Goal: Find contact information: Find contact information

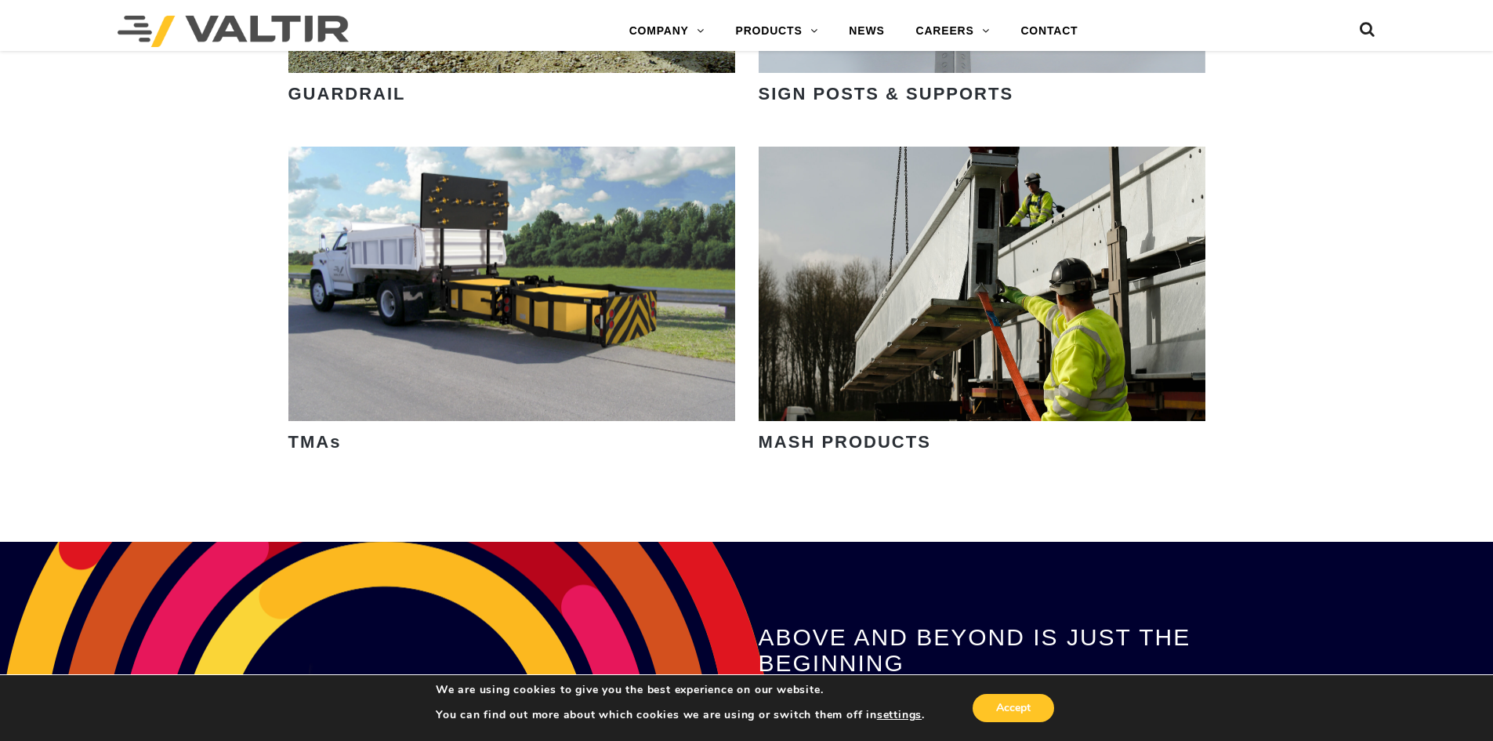
scroll to position [2351, 0]
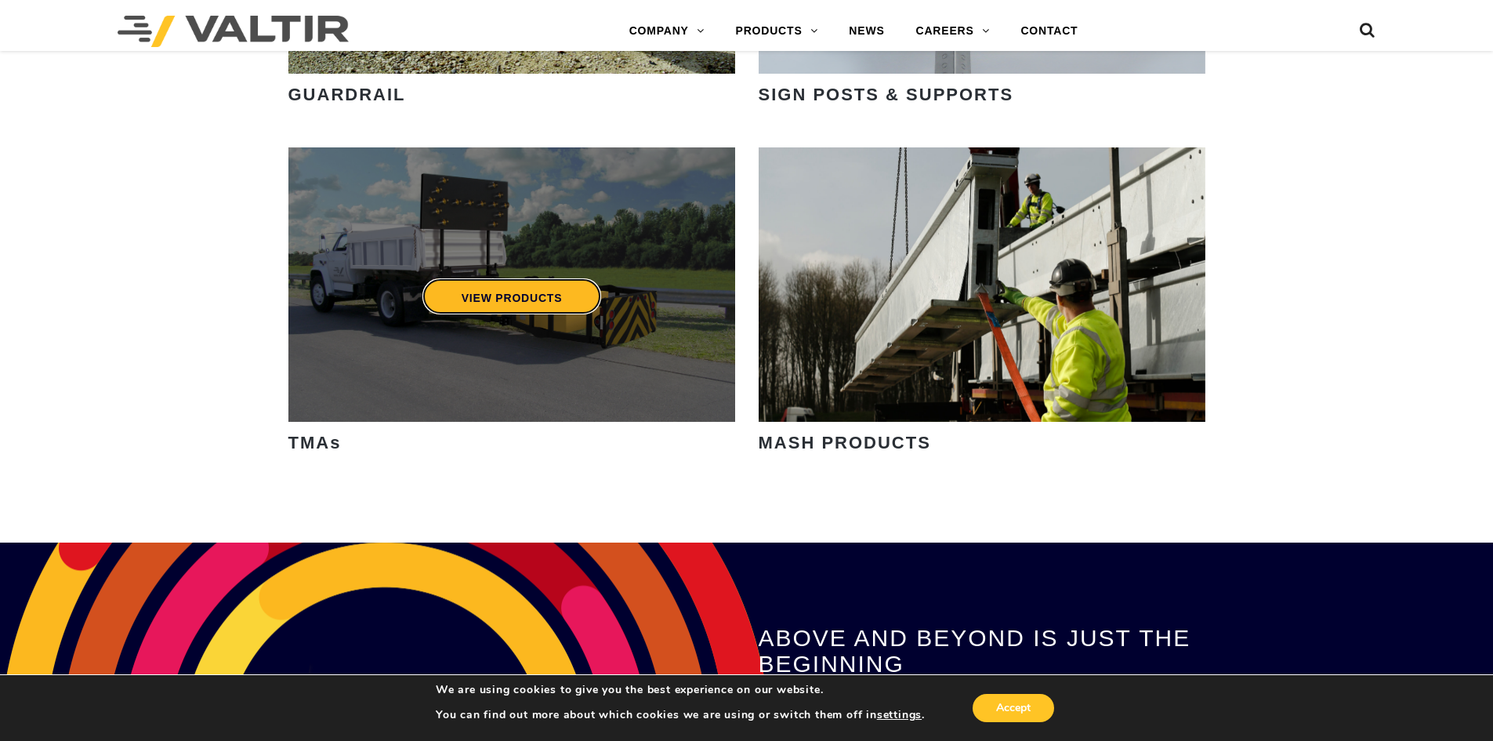
click at [479, 303] on link "VIEW PRODUCTS" at bounding box center [511, 296] width 179 height 36
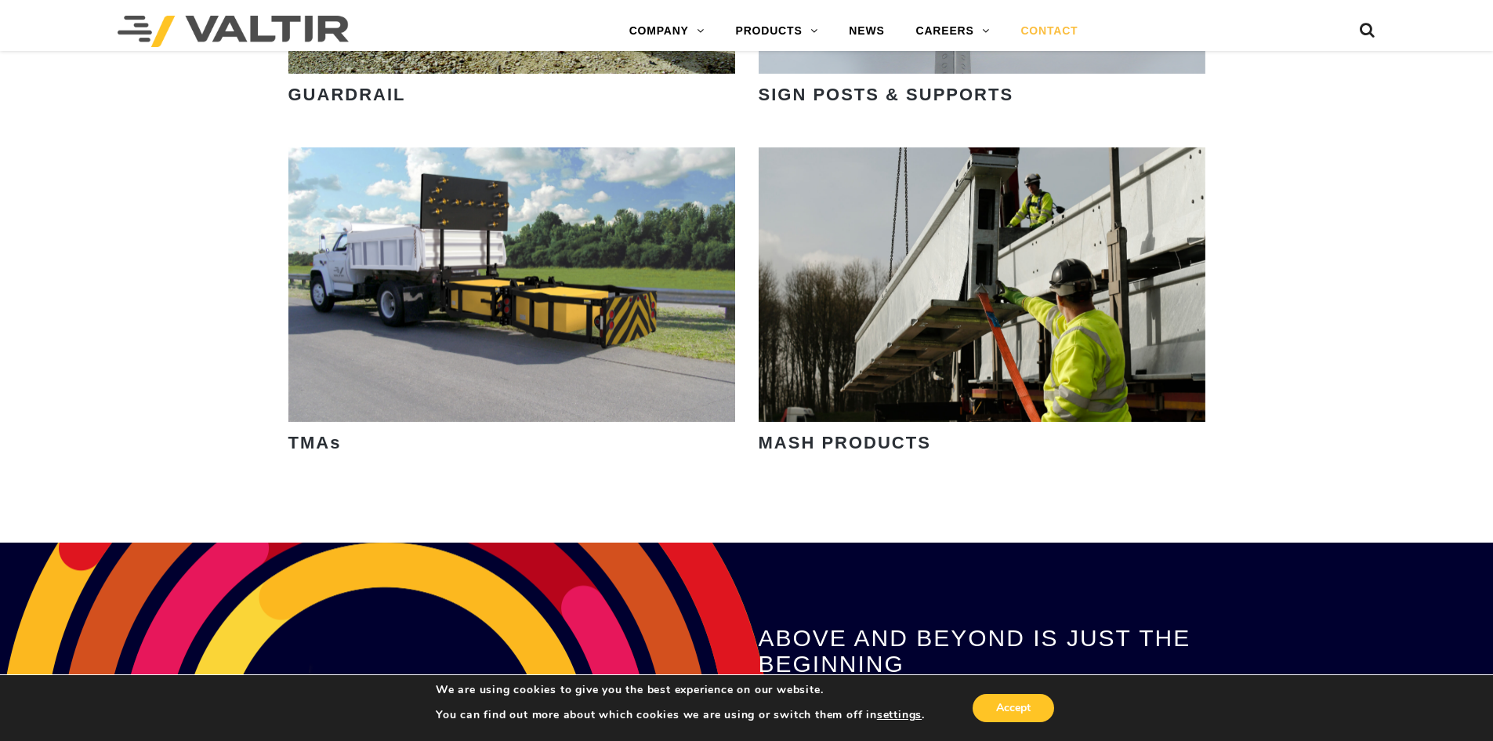
click at [1056, 32] on link "CONTACT" at bounding box center [1049, 31] width 89 height 31
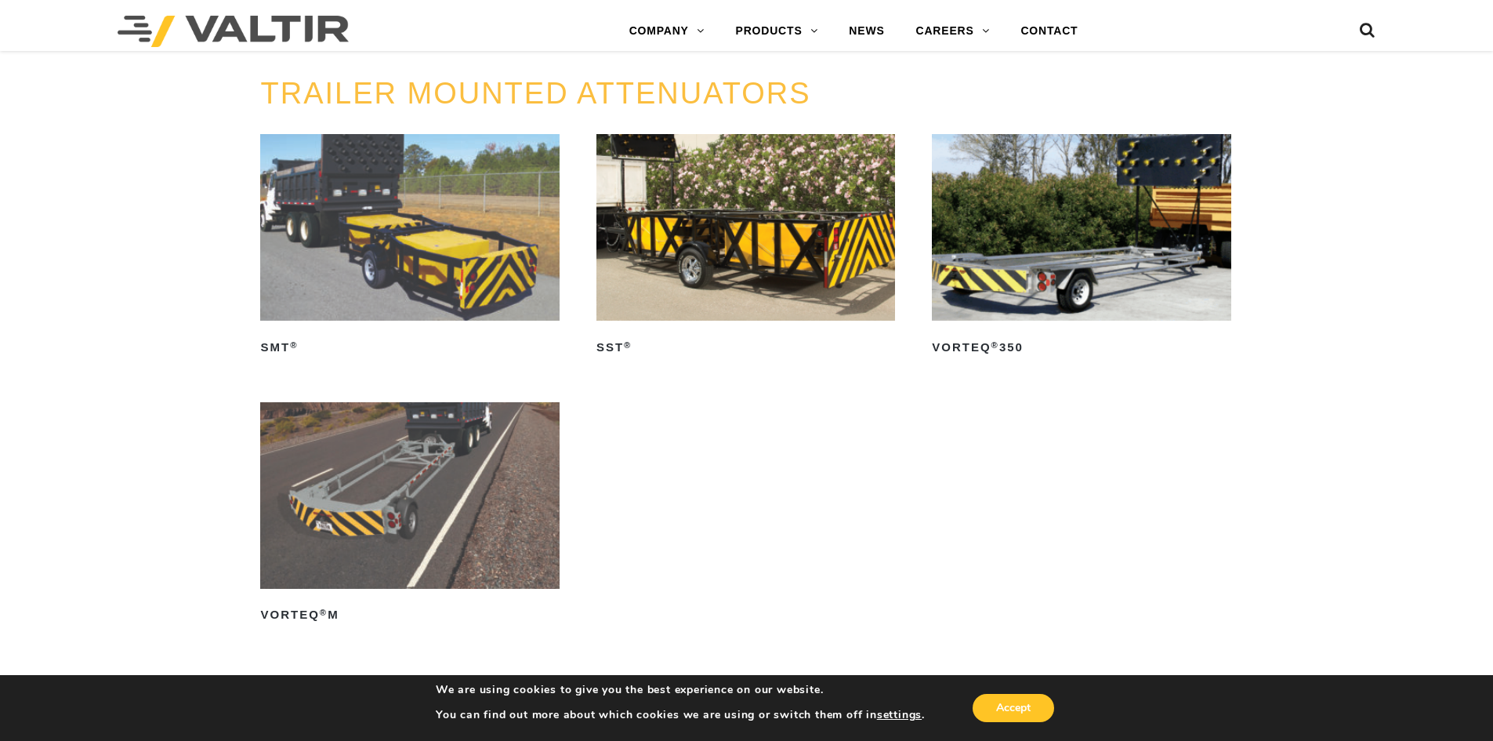
scroll to position [1176, 0]
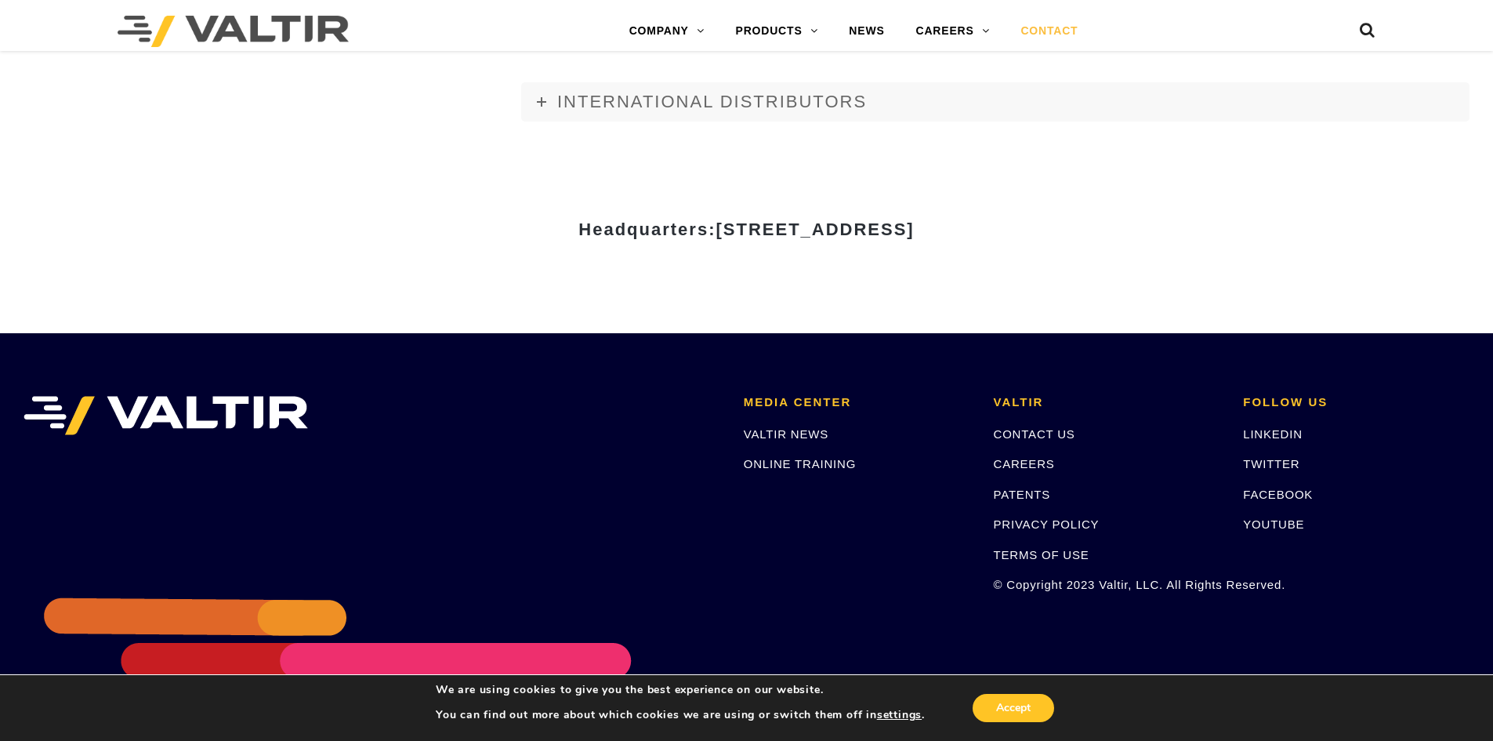
scroll to position [2157, 0]
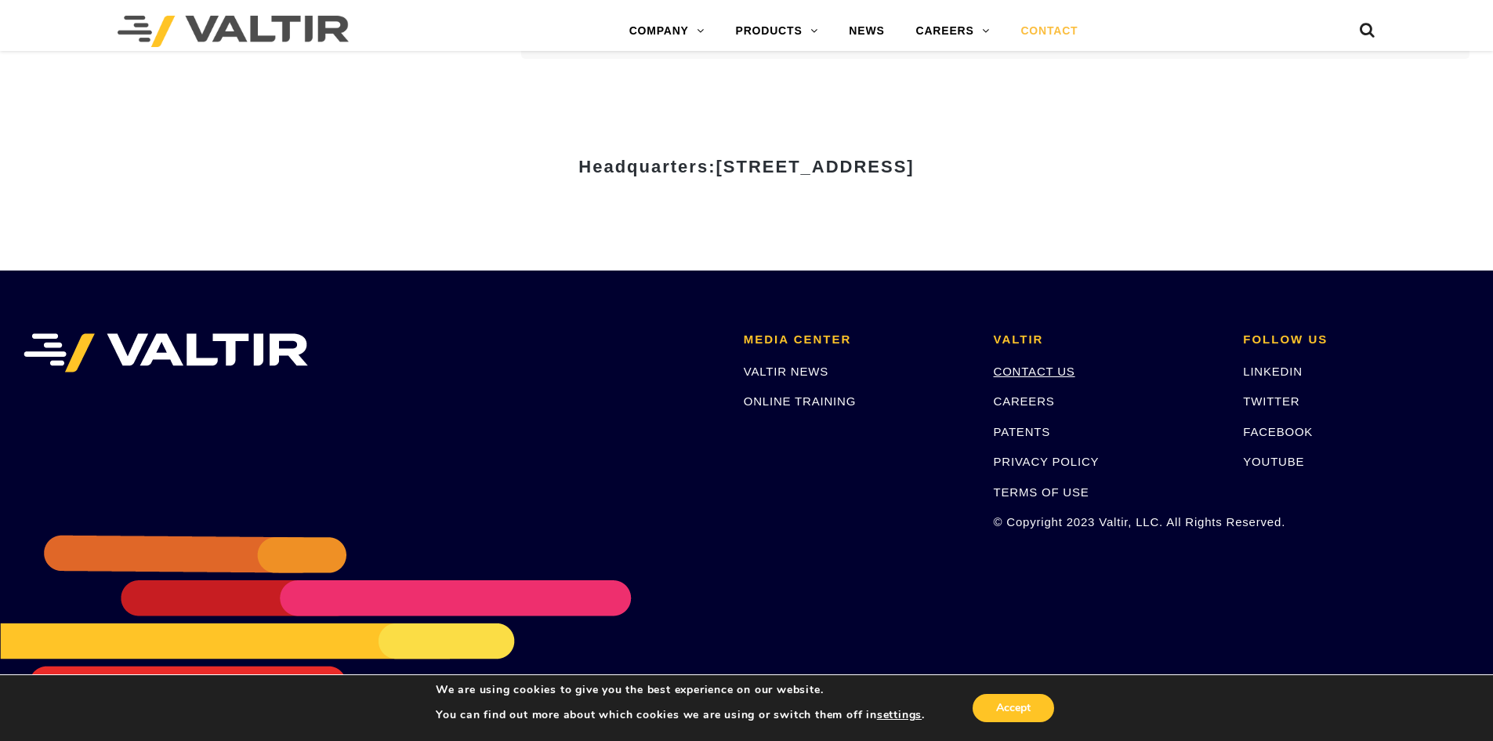
click at [1042, 373] on link "CONTACT US" at bounding box center [1035, 370] width 82 height 13
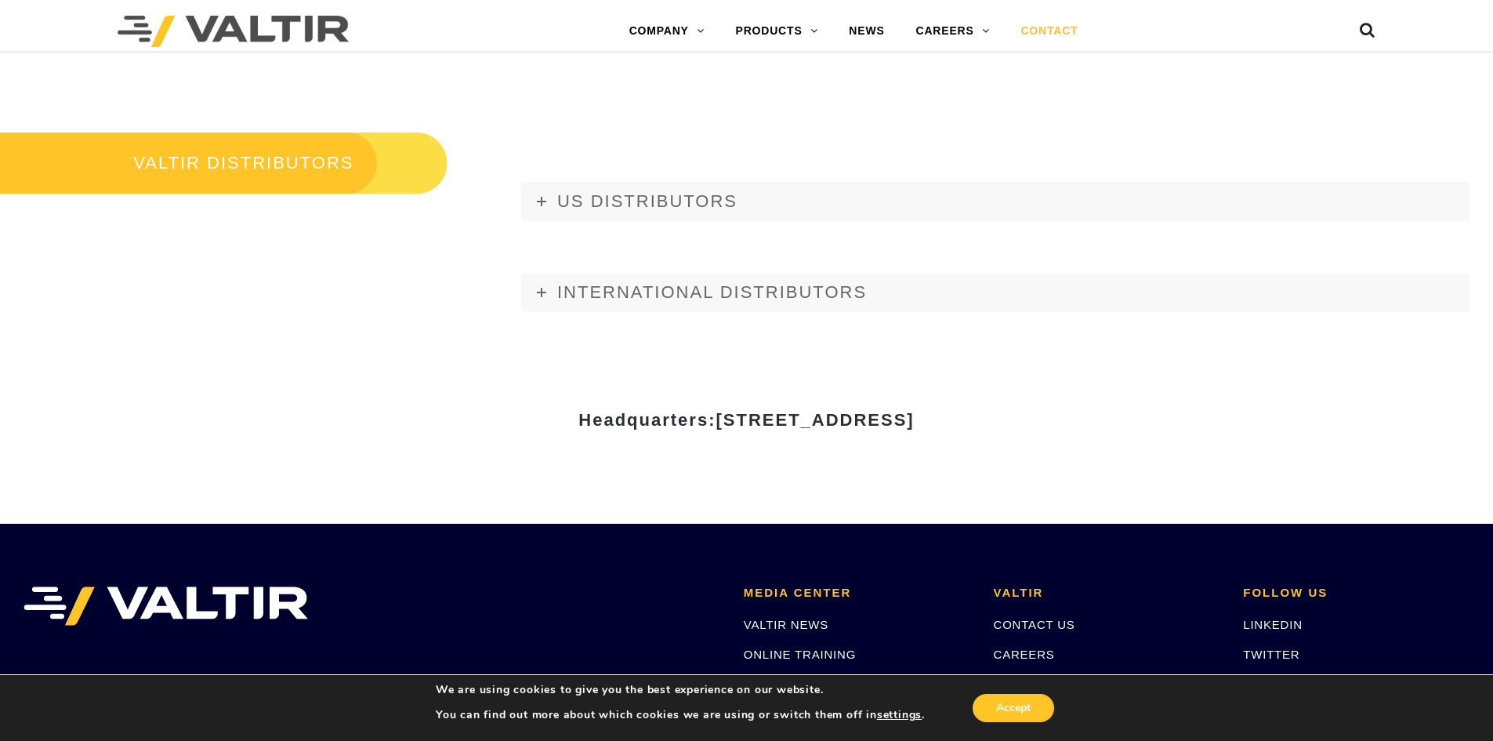
scroll to position [1803, 0]
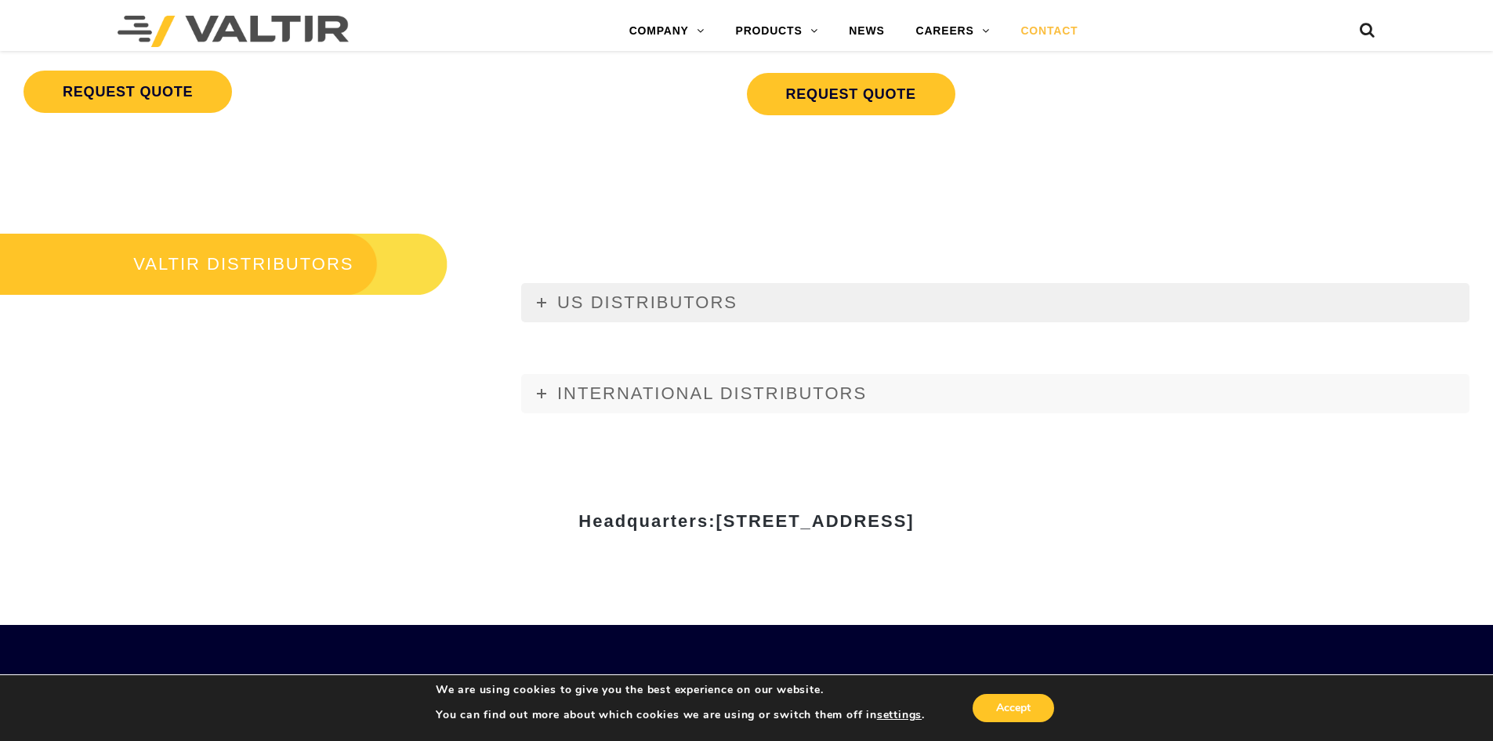
click at [537, 298] on icon at bounding box center [541, 302] width 9 height 9
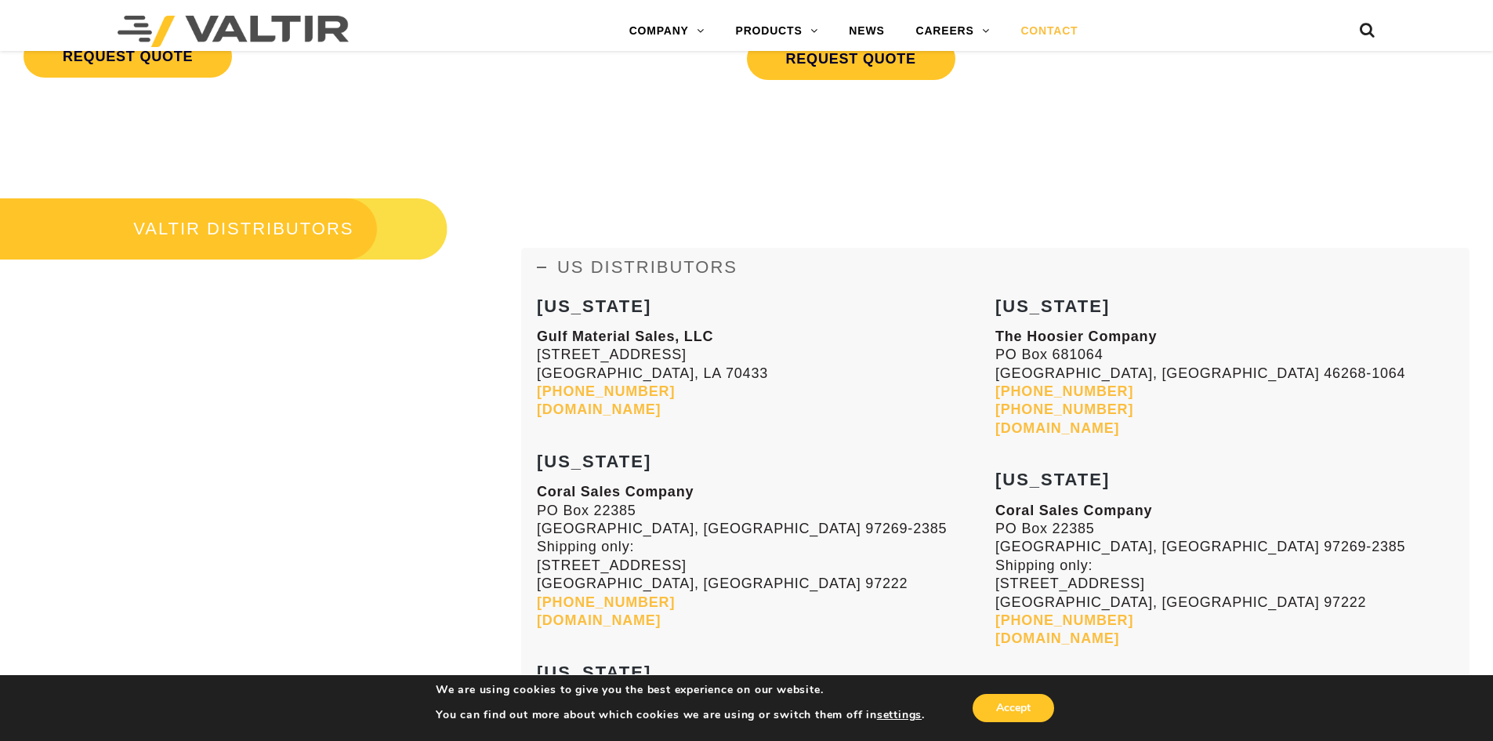
scroll to position [1803, 0]
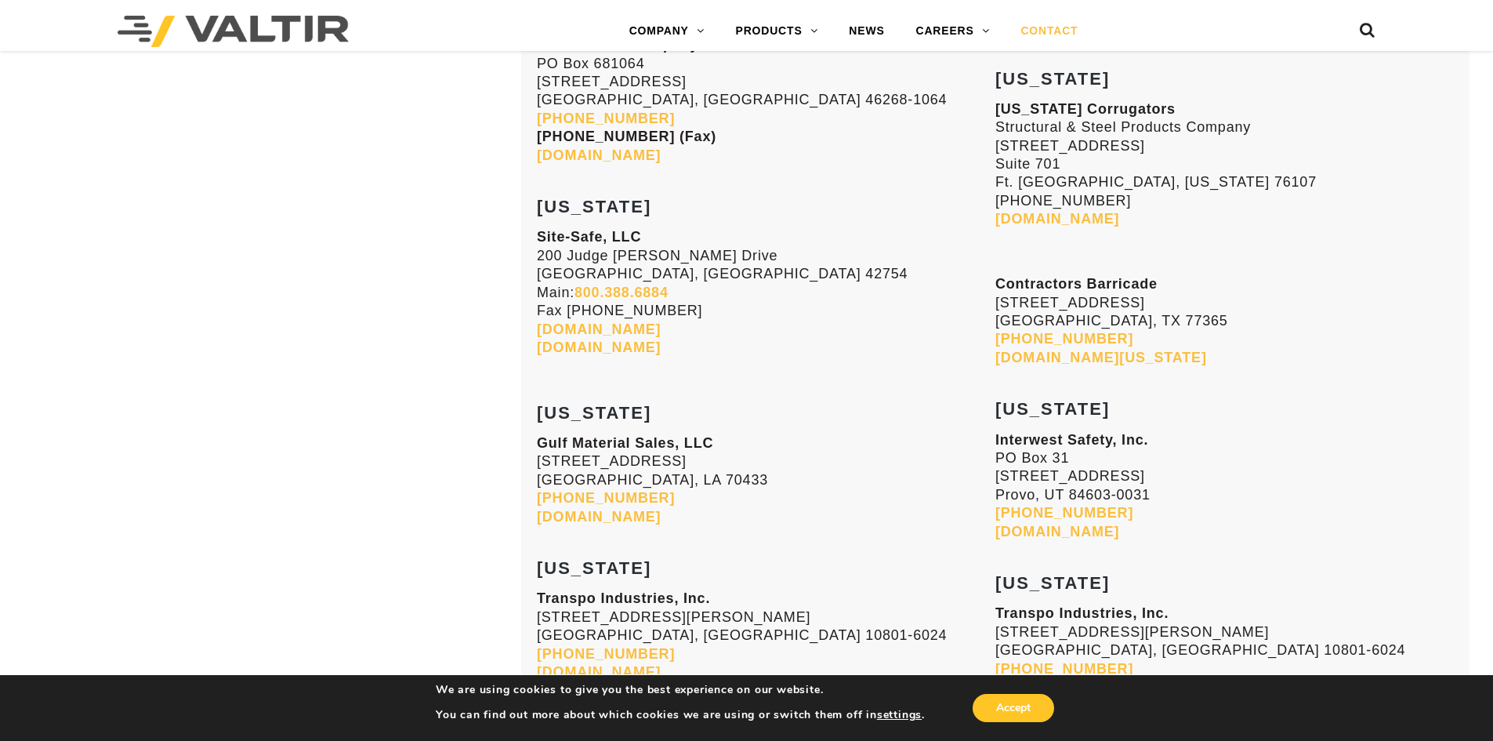
scroll to position [5251, 0]
